Goal: Communication & Community: Participate in discussion

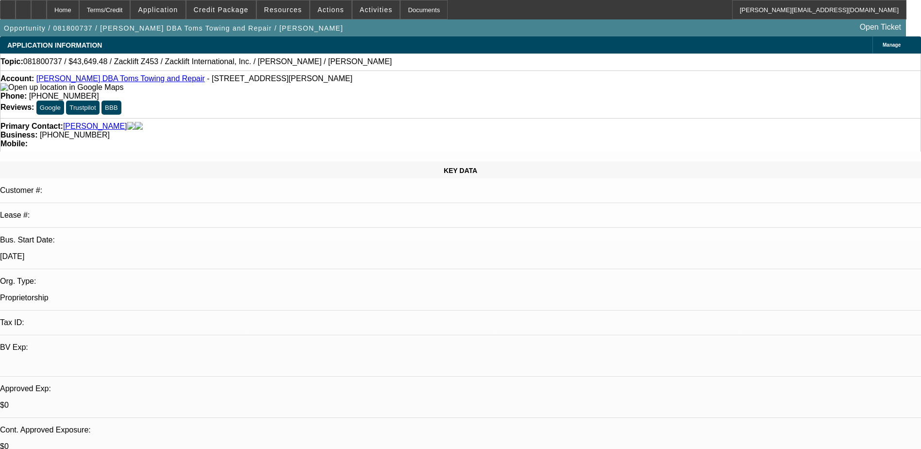
select select "0"
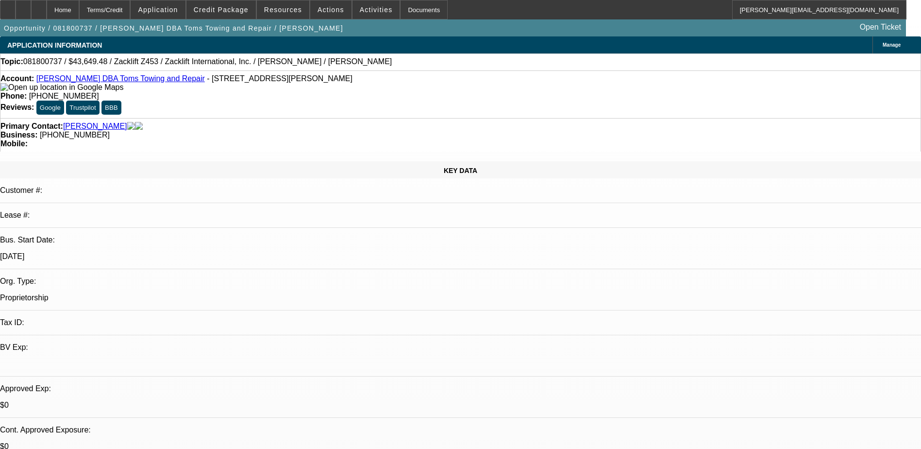
select select "0.1"
select select "0"
select select "0.1"
select select "1"
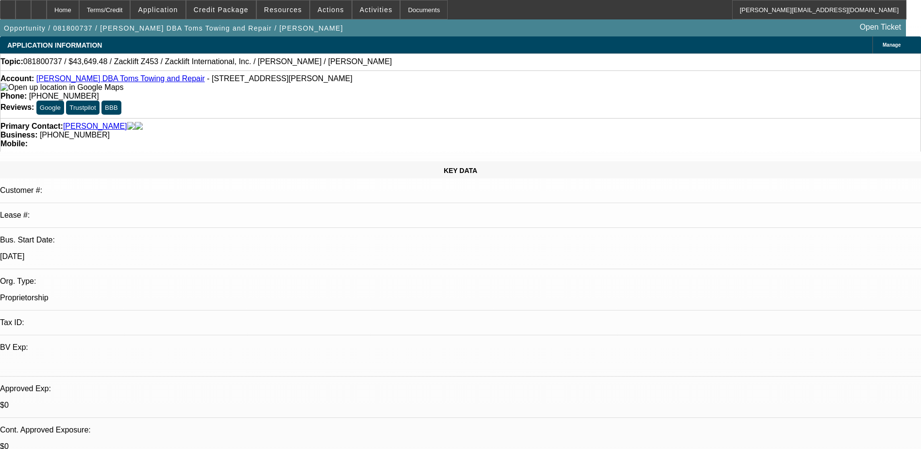
select select "1"
select select "2"
select select "1"
select select "4"
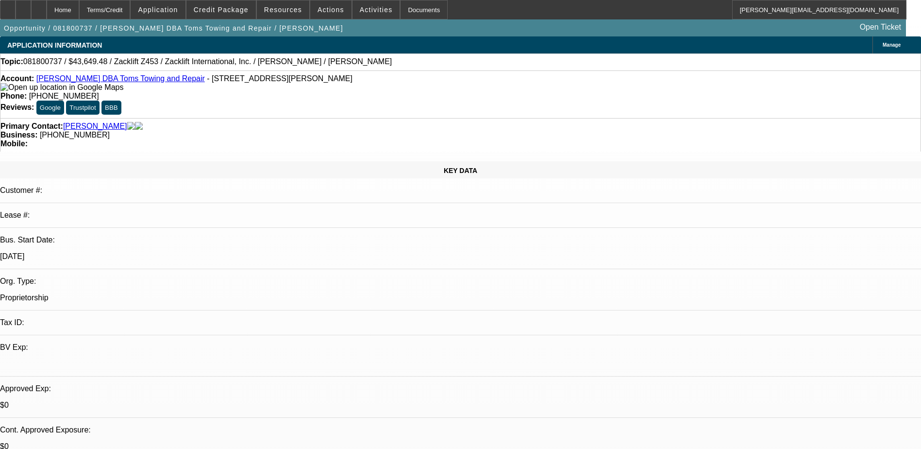
select select "1"
select select "4"
click at [231, 9] on span "Credit Package" at bounding box center [221, 10] width 55 height 8
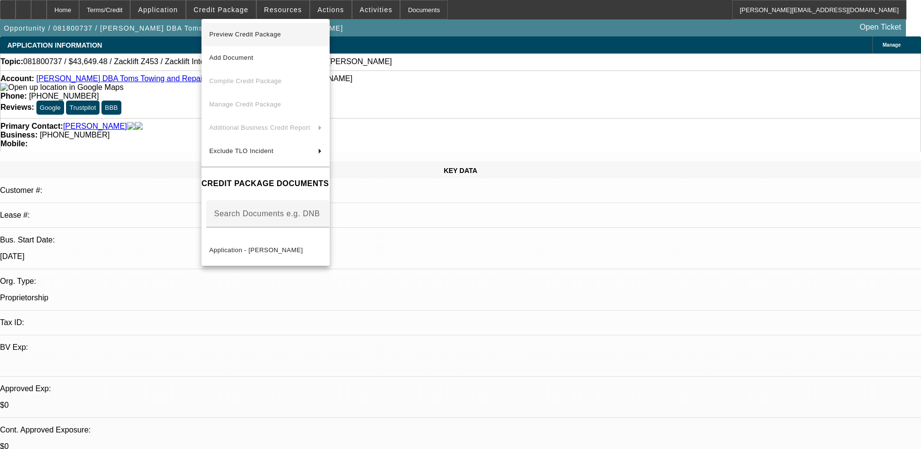
click at [246, 34] on span "Preview Credit Package" at bounding box center [245, 34] width 72 height 7
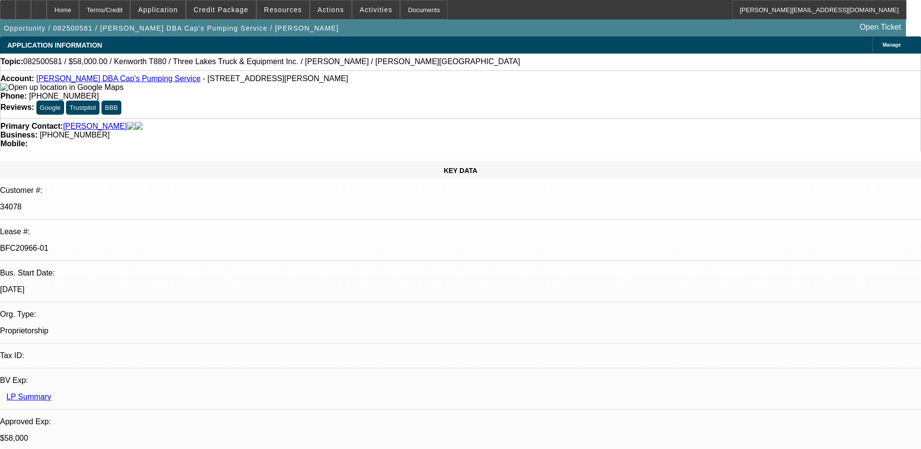
select select "0"
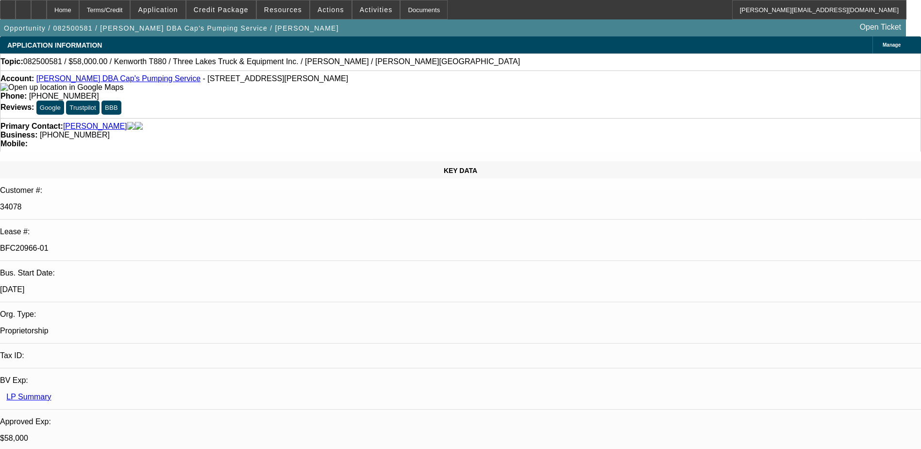
select select "0"
select select "0.1"
select select "0"
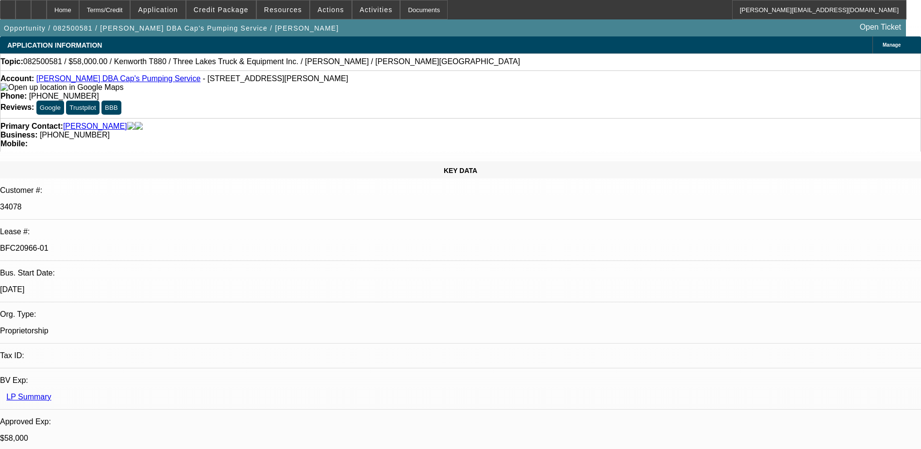
select select "0"
select select "0.1"
select select "1"
select select "9"
select select "6"
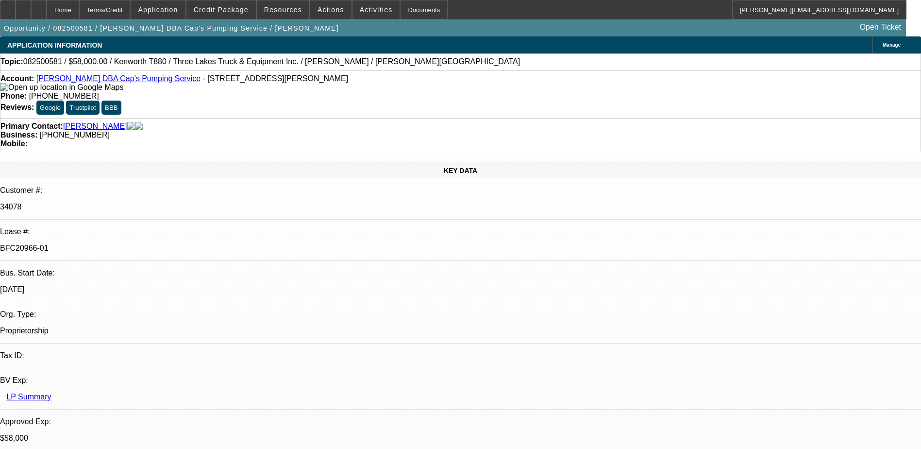
select select "1"
select select "9"
select select "6"
select select "1"
select select "9"
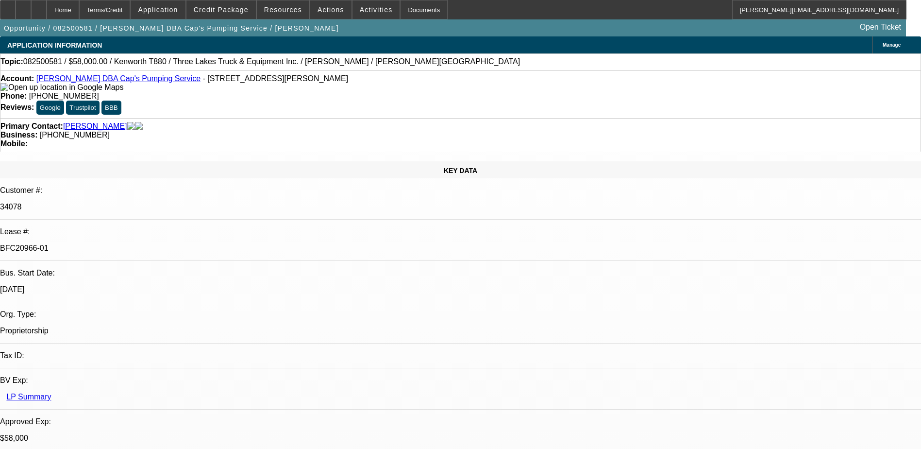
select select "4"
select select "1"
select select "4"
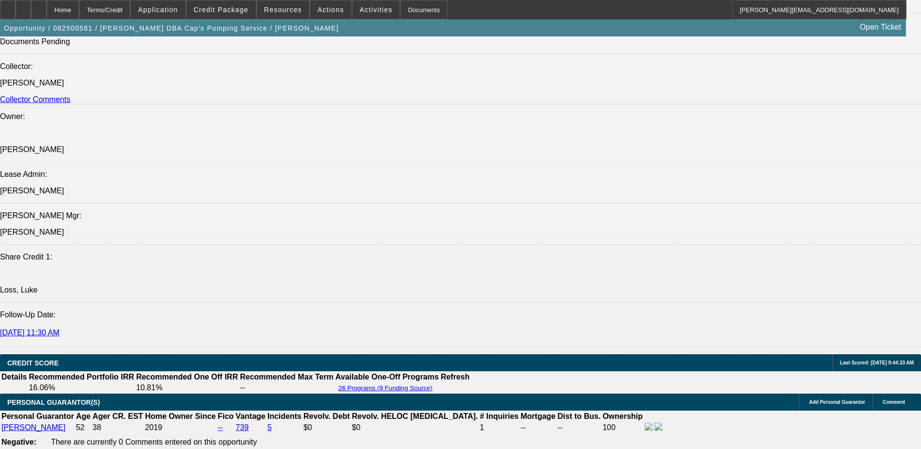
scroll to position [663, 0]
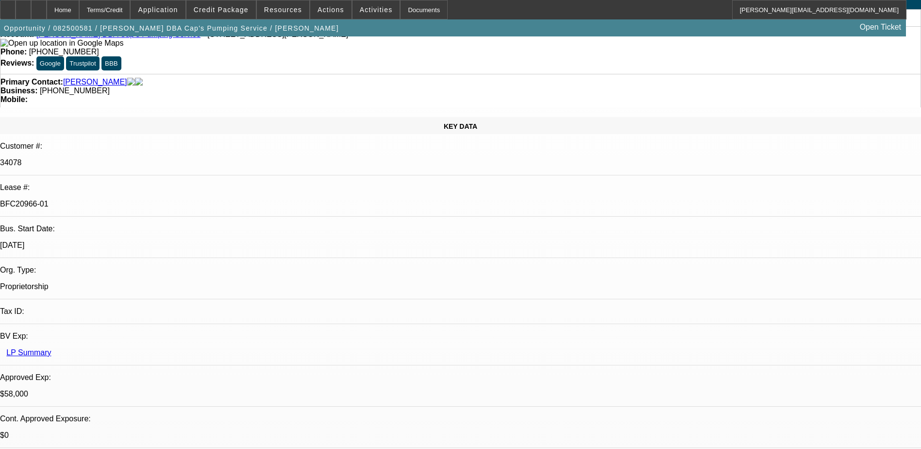
scroll to position [0, 0]
